Goal: Task Accomplishment & Management: Use online tool/utility

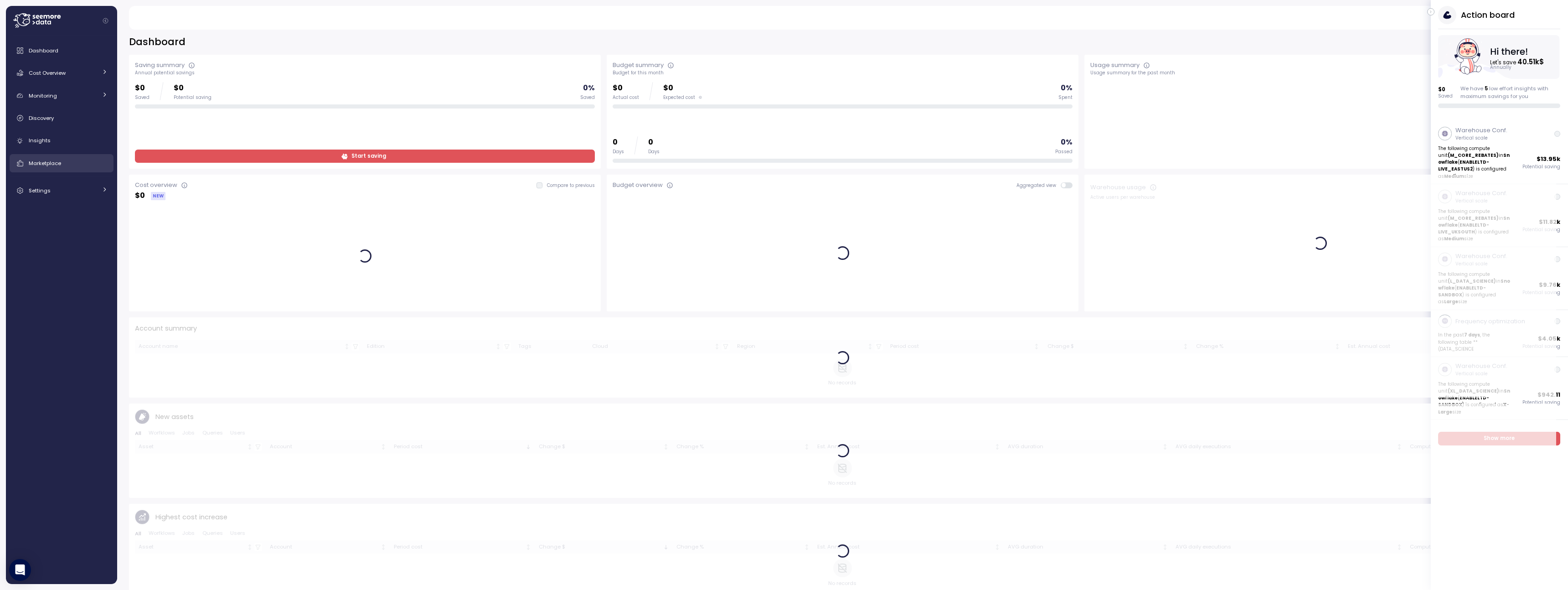
click at [52, 166] on span "Marketplace" at bounding box center [45, 162] width 33 height 7
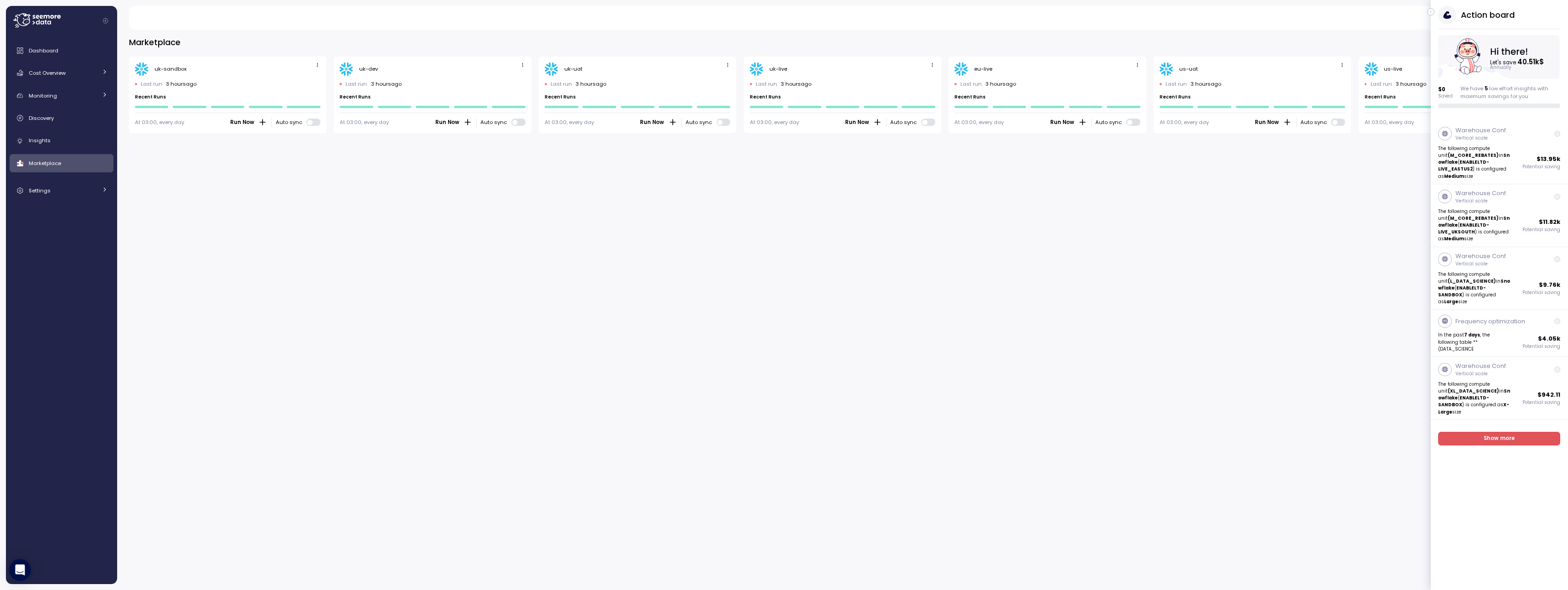
click at [1431, 12] on icon "button" at bounding box center [1430, 12] width 4 height 11
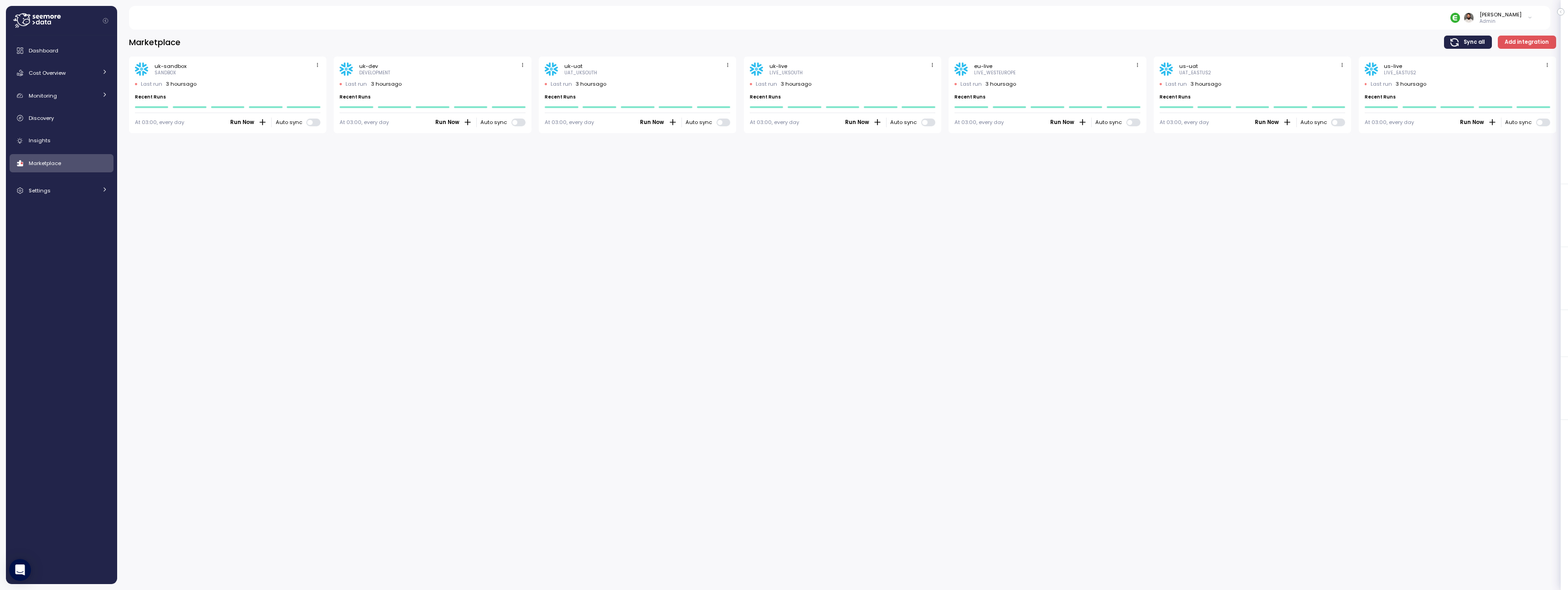
click at [1543, 61] on span "button" at bounding box center [1547, 65] width 10 height 10
click at [1537, 77] on button "Edit" at bounding box center [1533, 83] width 34 height 13
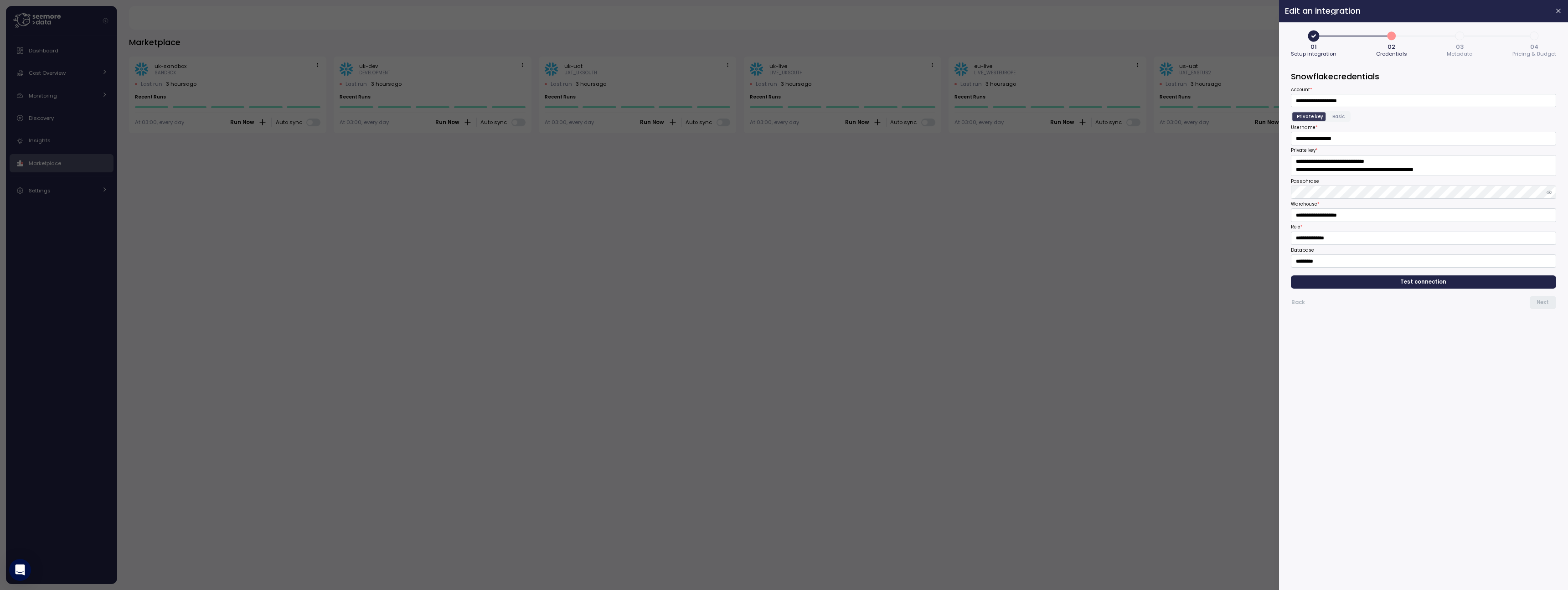
click at [1534, 36] on span "4" at bounding box center [1534, 35] width 15 height 15
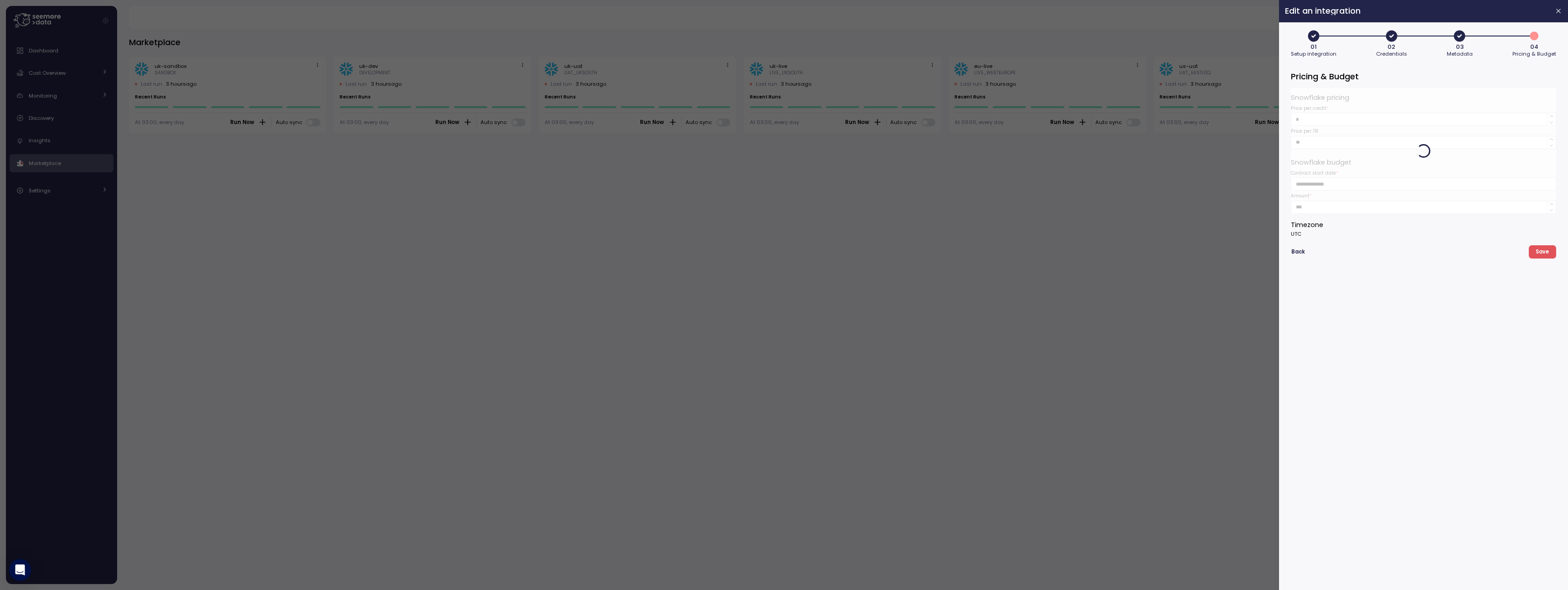
click at [1464, 31] on icon "button" at bounding box center [1459, 36] width 14 height 14
click at [1225, 193] on div at bounding box center [784, 295] width 1568 height 590
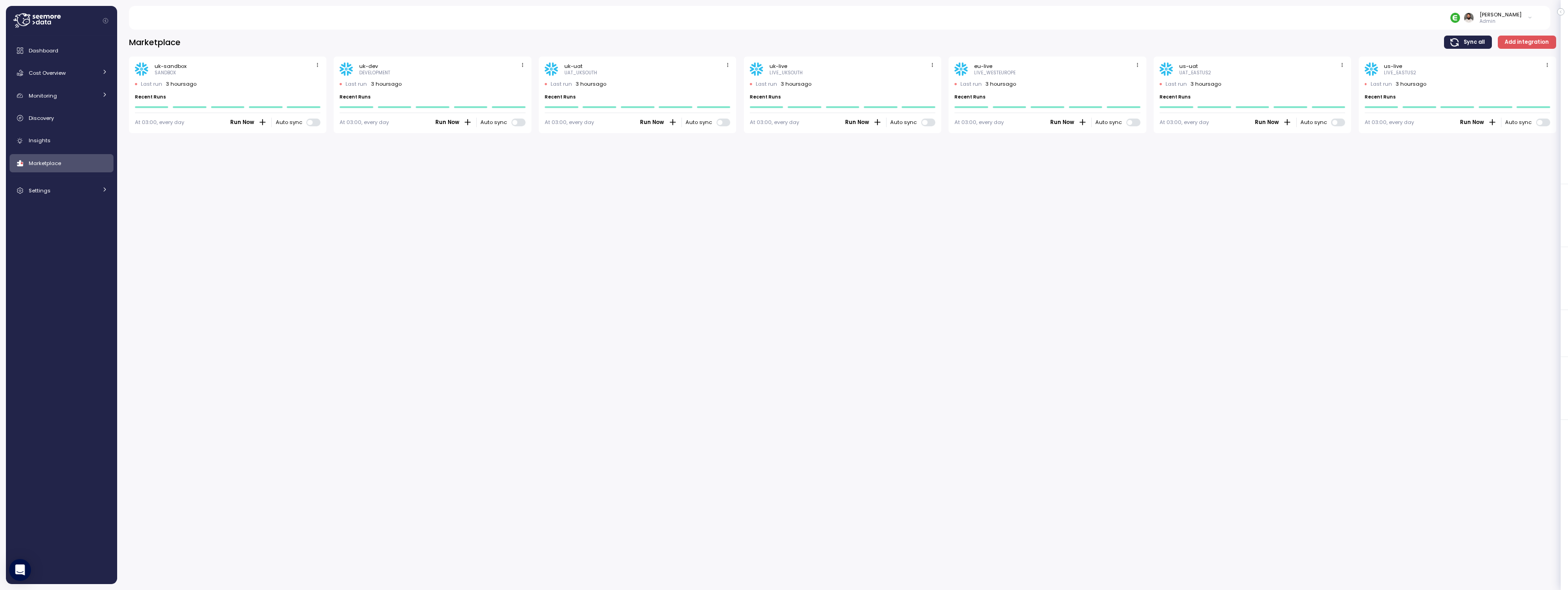
click at [1339, 65] on icon "button" at bounding box center [1341, 64] width 6 height 6
click at [1333, 81] on div "Edit" at bounding box center [1332, 82] width 17 height 8
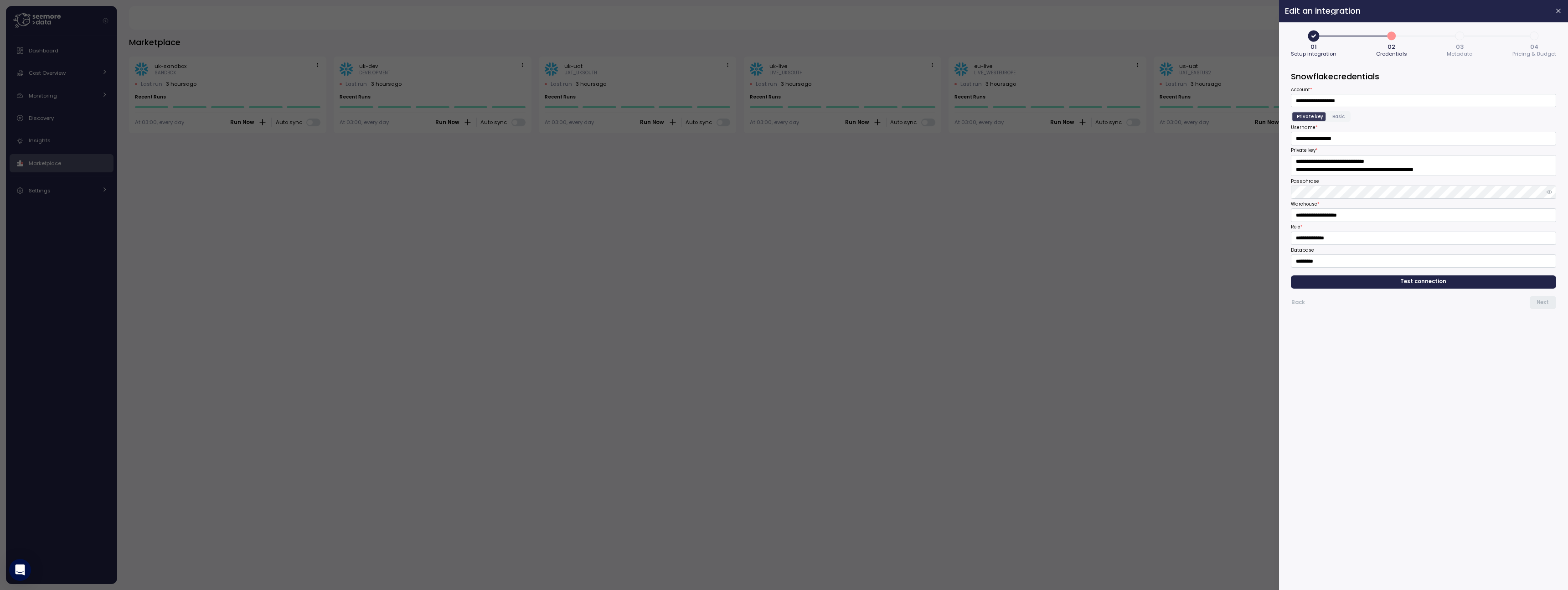
click at [1461, 49] on span "03" at bounding box center [1460, 46] width 8 height 6
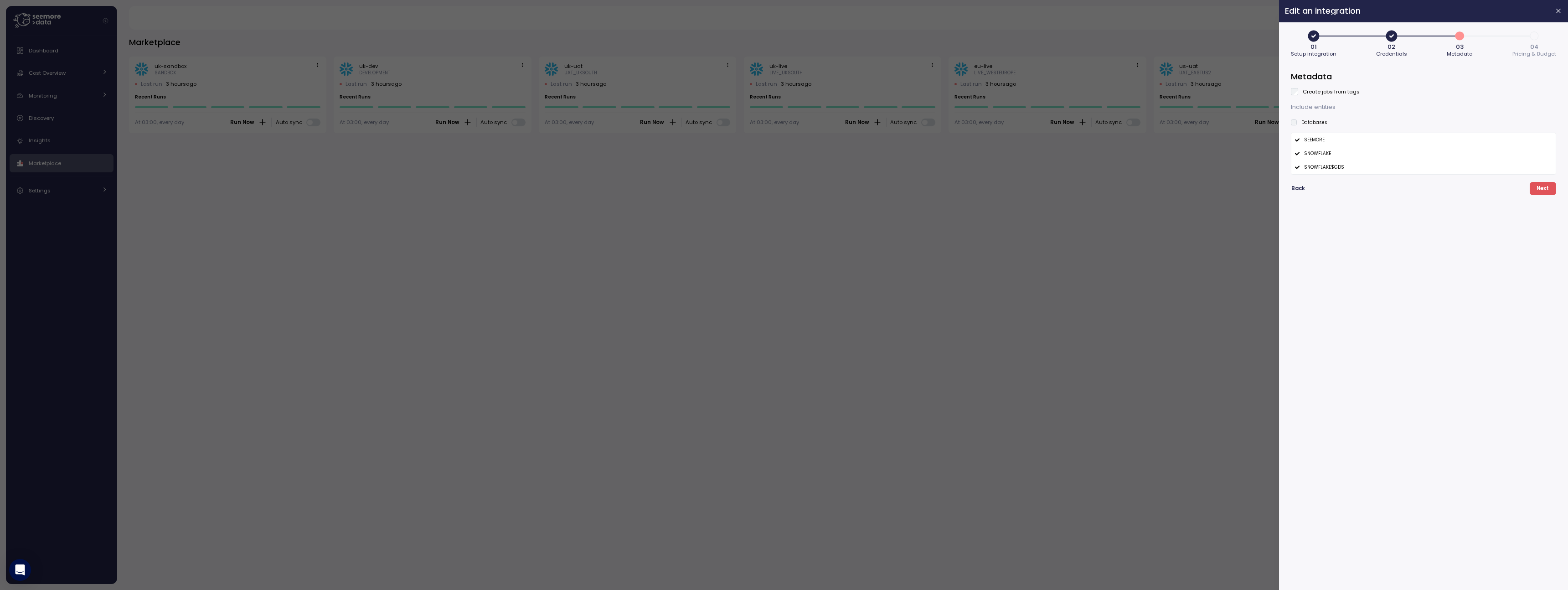
click at [1260, 174] on div at bounding box center [784, 295] width 1568 height 590
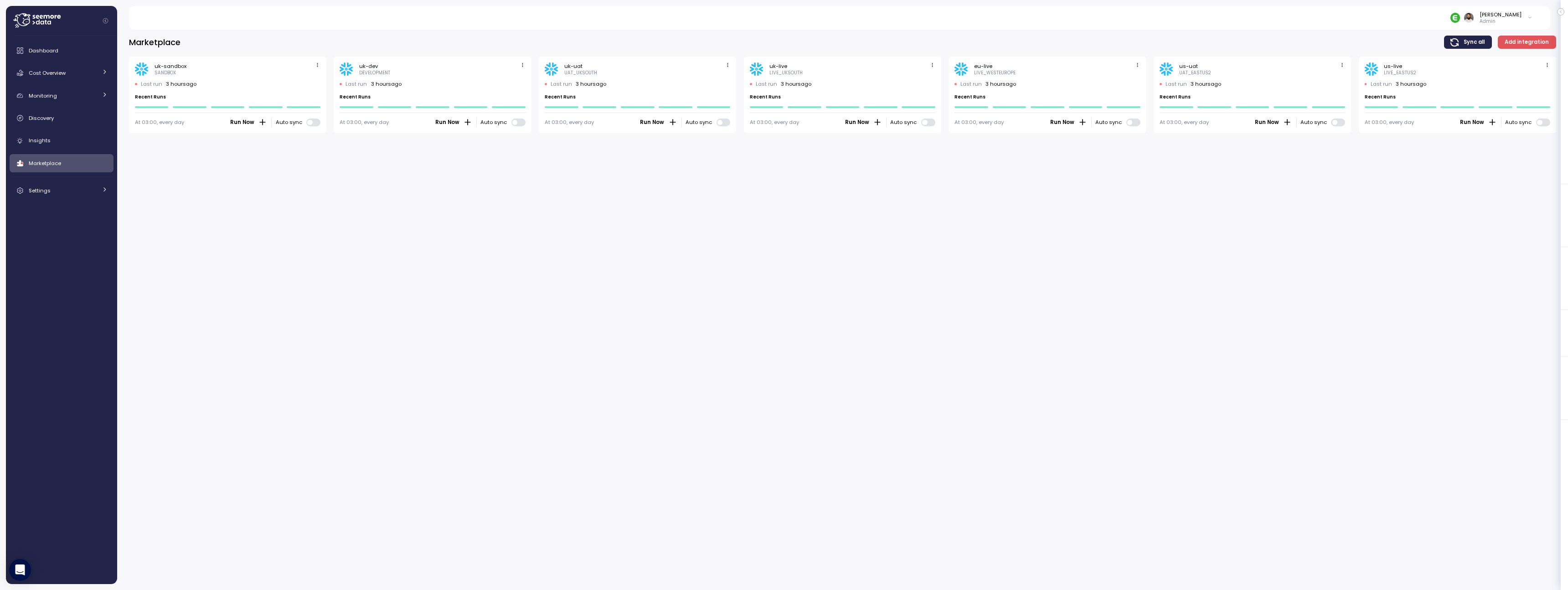
click at [1142, 63] on div "eu-live LIVE_WESTEUROPE Last run 3 hours ago Recent Runs At 03:00, every day Ru…" at bounding box center [1047, 95] width 197 height 77
click at [1137, 63] on icon "button" at bounding box center [1137, 64] width 6 height 6
click at [1129, 78] on div "Edit" at bounding box center [1128, 82] width 17 height 8
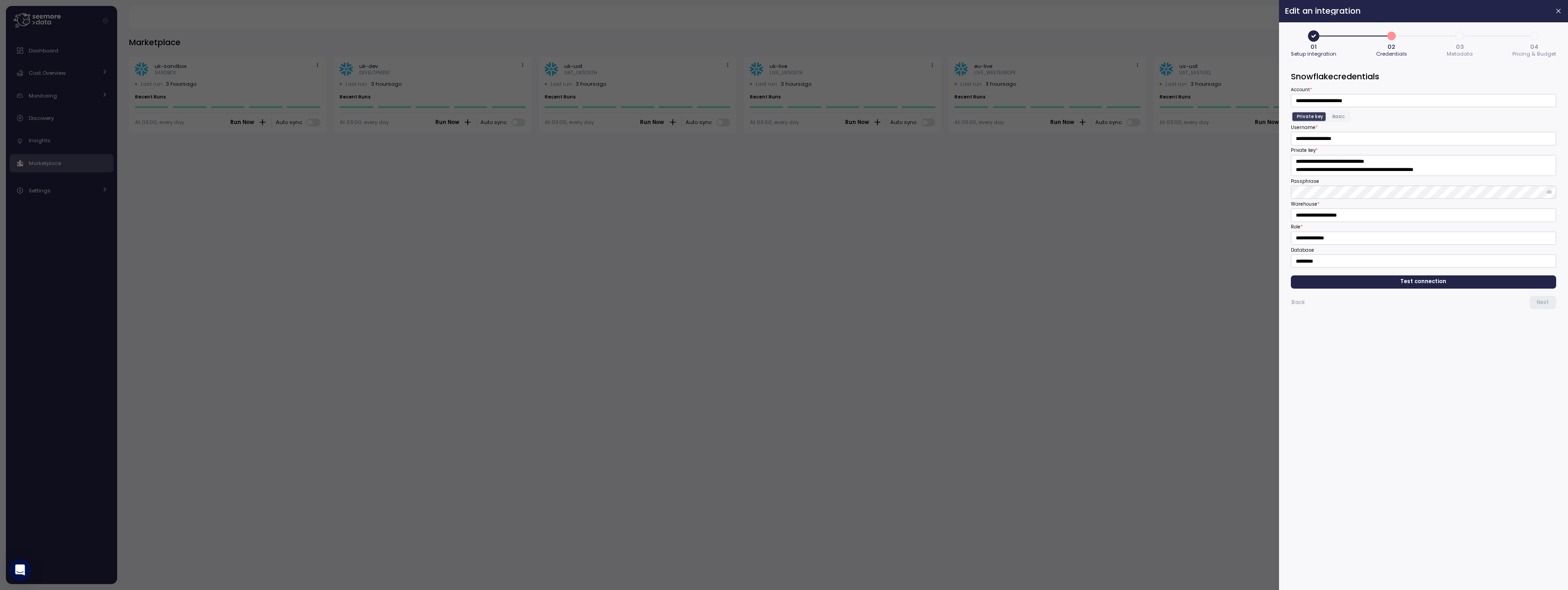
click at [1458, 30] on span "3" at bounding box center [1459, 35] width 15 height 15
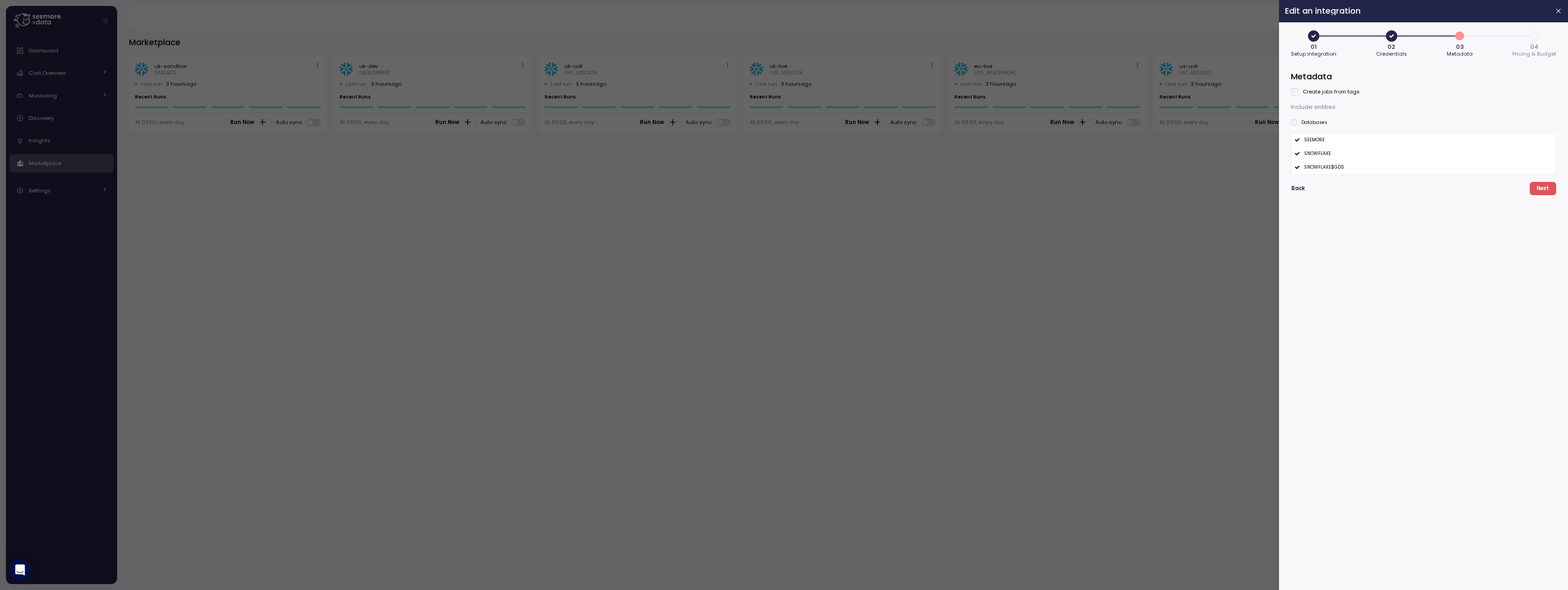
click at [1149, 252] on div at bounding box center [784, 295] width 1568 height 590
